Goal: Information Seeking & Learning: Learn about a topic

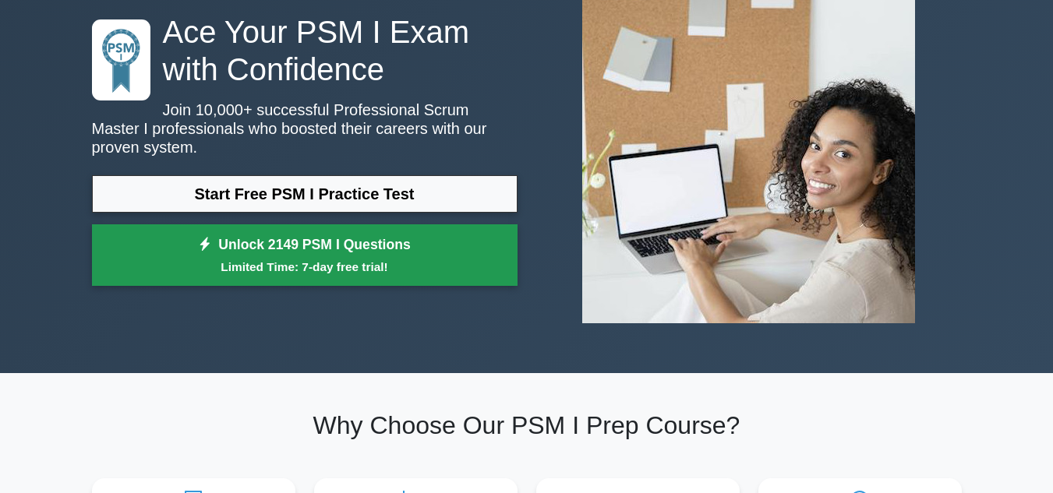
scroll to position [113, 0]
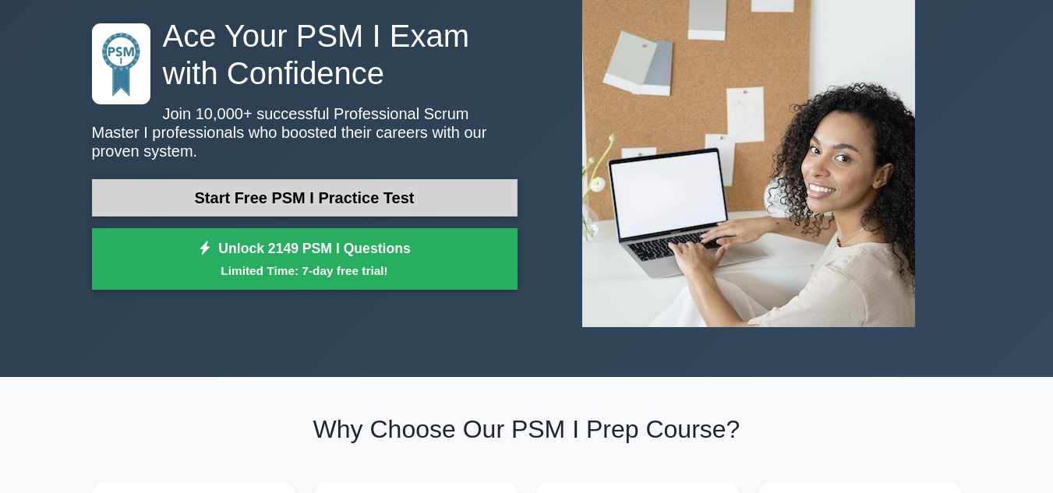
click at [337, 185] on link "Start Free PSM I Practice Test" at bounding box center [305, 197] width 426 height 37
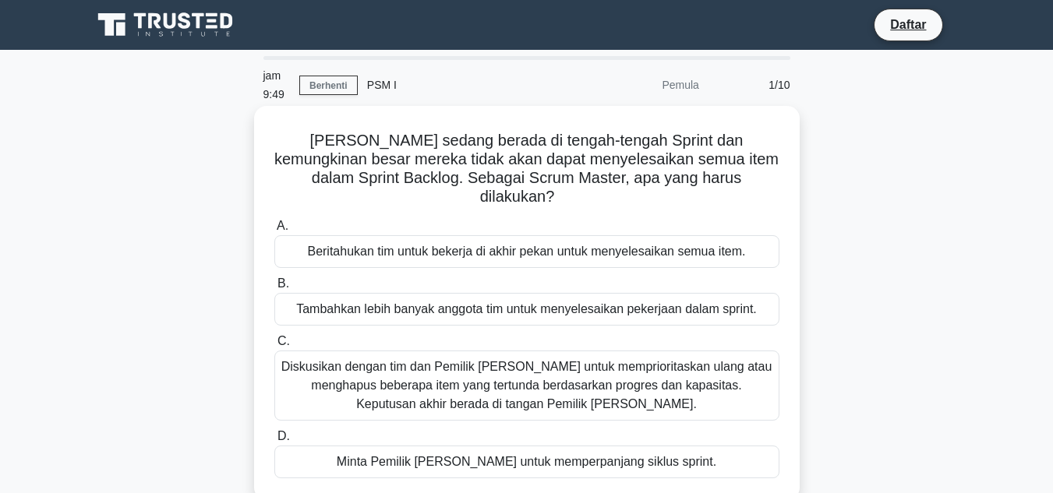
click at [544, 118] on div "[PERSON_NAME] sedang berada di tengah-tengah Sprint dan kemungkinan besar merek…" at bounding box center [526, 303] width 533 height 382
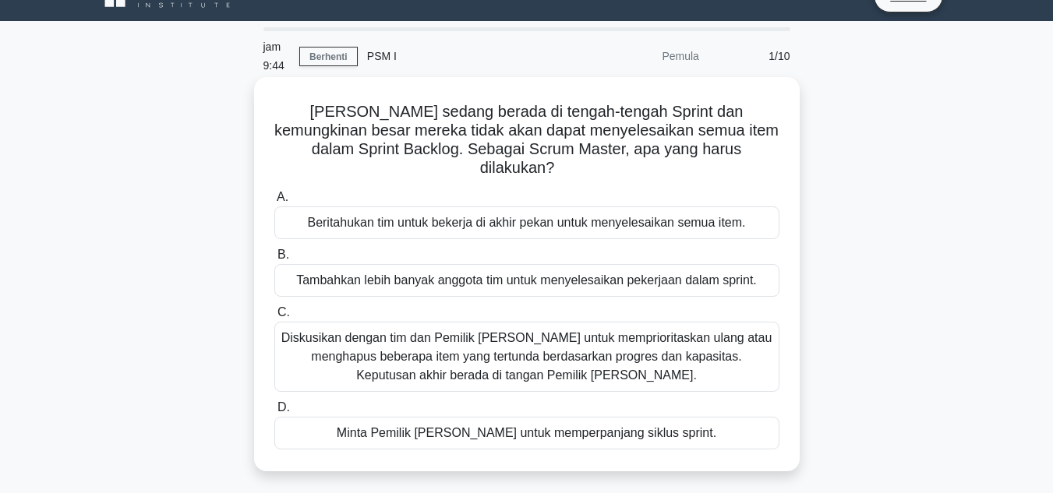
scroll to position [30, 0]
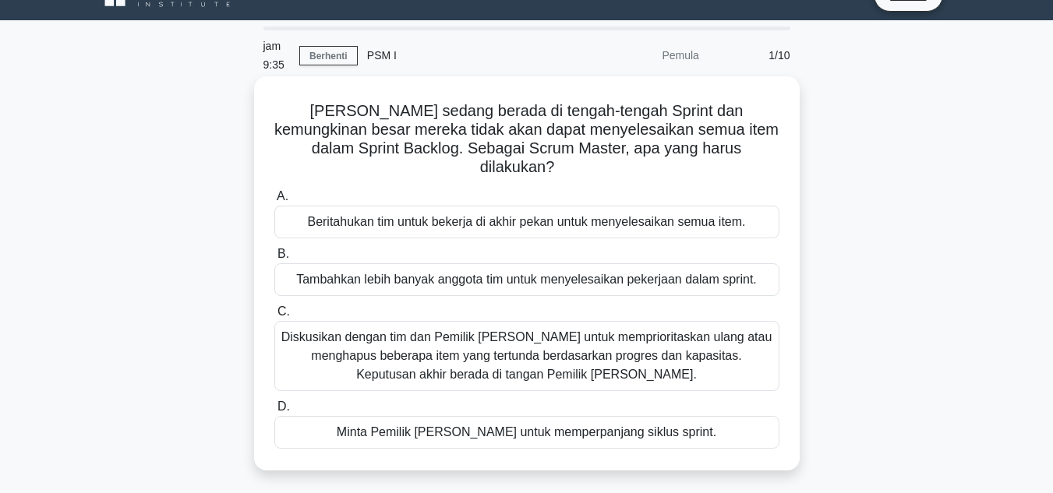
click at [464, 350] on font "Diskusikan dengan tim dan Pemilik [PERSON_NAME] untuk memprioritaskan ulang ata…" at bounding box center [526, 355] width 491 height 51
click at [274, 317] on input "C. Diskusikan dengan tim dan Pemilik [PERSON_NAME] untuk memprioritaskan ulang …" at bounding box center [274, 312] width 0 height 10
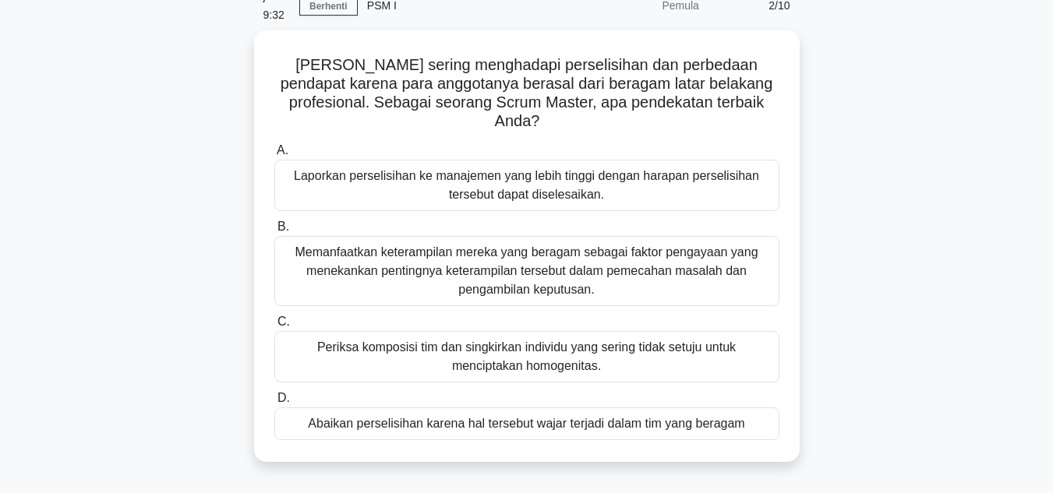
scroll to position [0, 0]
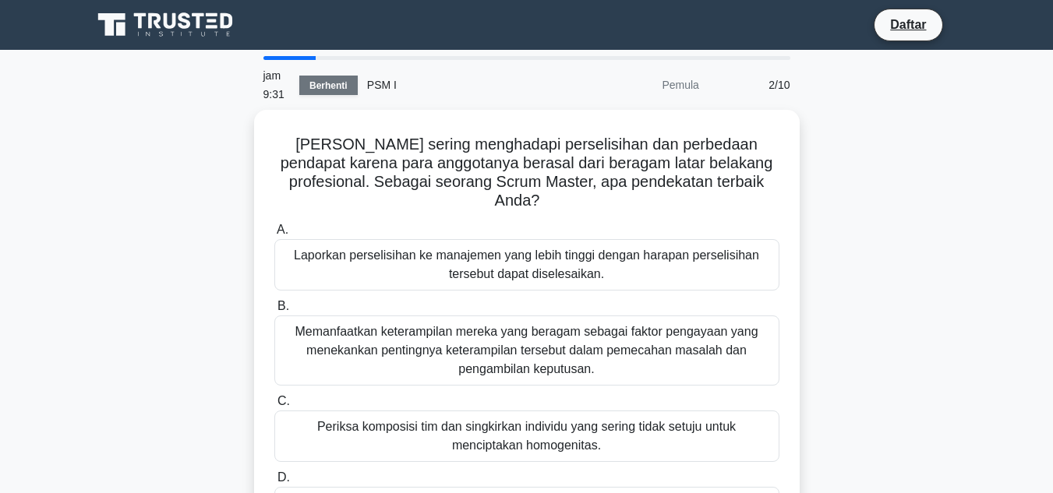
click at [321, 88] on font "Berhenti" at bounding box center [328, 85] width 38 height 11
